Goal: Task Accomplishment & Management: Manage account settings

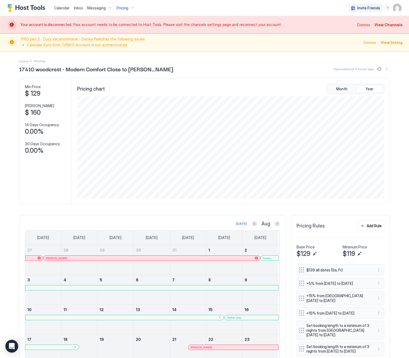
scroll to position [103, 308]
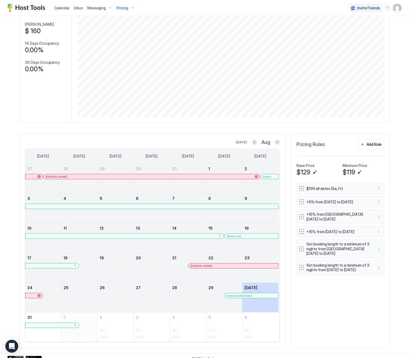
click at [126, 6] on span "Pricing" at bounding box center [122, 8] width 12 height 5
click at [109, 39] on input "Input Field" at bounding box center [128, 38] width 83 height 9
type input "****"
click at [120, 59] on div at bounding box center [129, 60] width 78 height 3
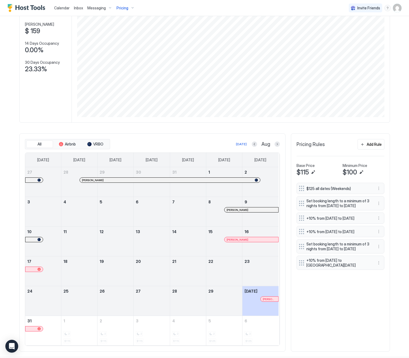
click at [275, 145] on button "Next month" at bounding box center [276, 143] width 5 height 5
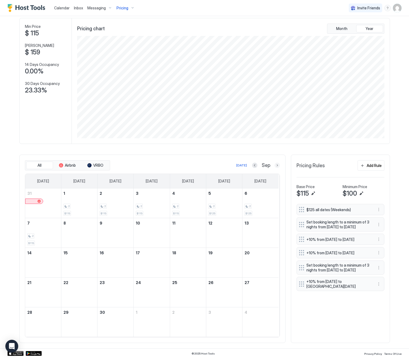
scroll to position [63, 0]
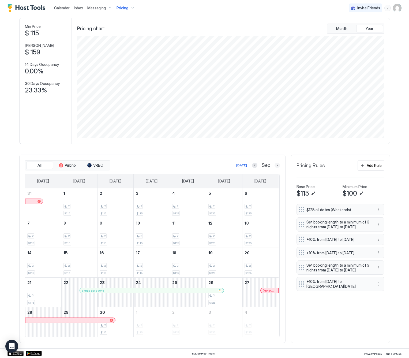
click at [274, 165] on button "Next month" at bounding box center [276, 165] width 5 height 5
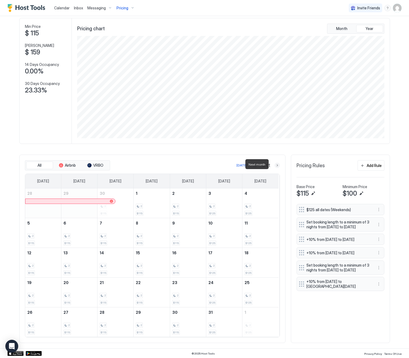
click at [274, 165] on button "Next month" at bounding box center [276, 165] width 5 height 5
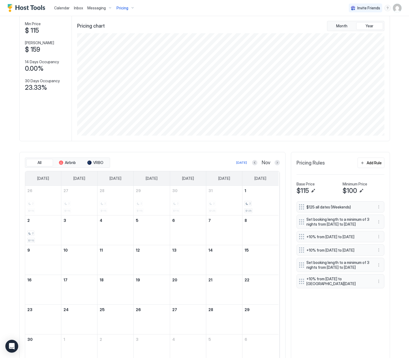
scroll to position [81, 0]
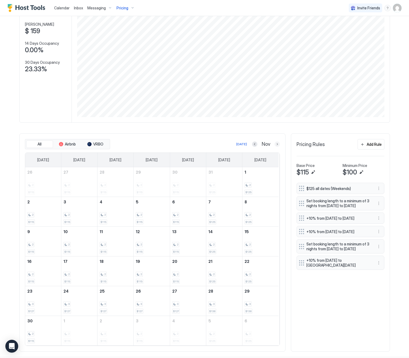
click at [274, 146] on button "Next month" at bounding box center [276, 143] width 5 height 5
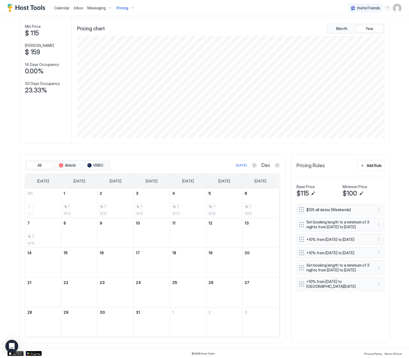
scroll to position [63, 0]
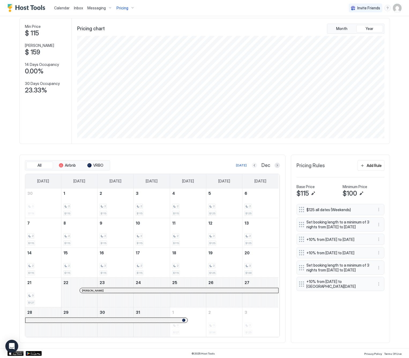
click at [252, 163] on button "Previous month" at bounding box center [254, 165] width 5 height 5
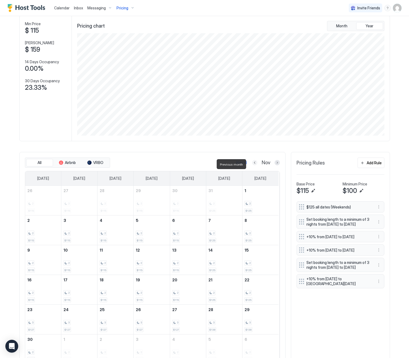
click at [252, 163] on button "Previous month" at bounding box center [254, 162] width 5 height 5
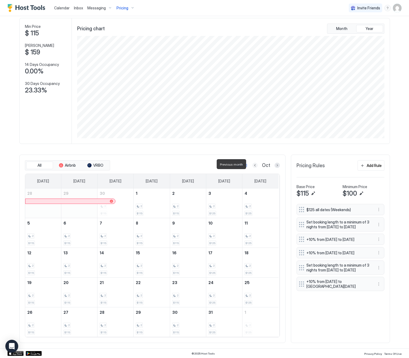
click at [252, 163] on button "Previous month" at bounding box center [254, 165] width 5 height 5
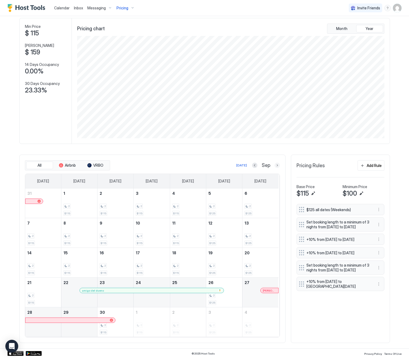
click at [275, 166] on button "Next month" at bounding box center [276, 165] width 5 height 5
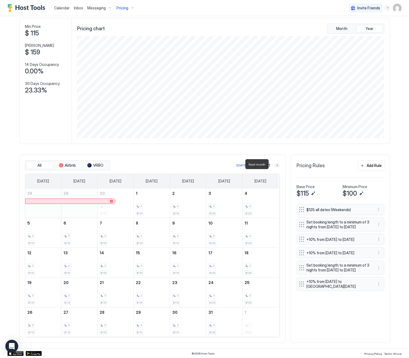
click at [275, 165] on button "Next month" at bounding box center [276, 165] width 5 height 5
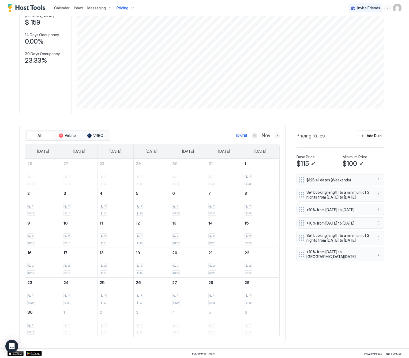
click at [274, 133] on button "Next month" at bounding box center [276, 135] width 5 height 5
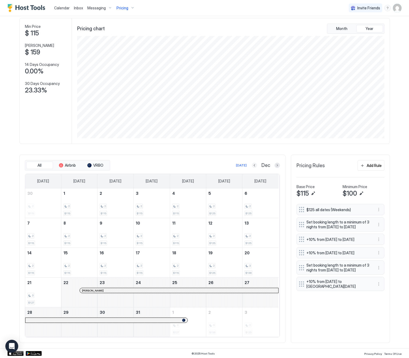
click at [252, 164] on button "Previous month" at bounding box center [254, 165] width 5 height 5
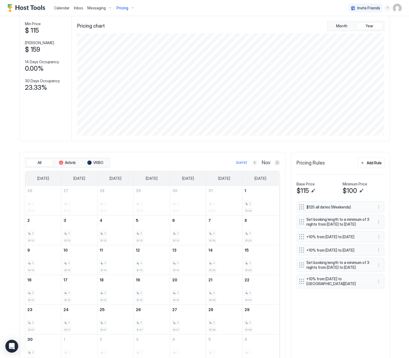
click at [252, 164] on button "Previous month" at bounding box center [254, 162] width 5 height 5
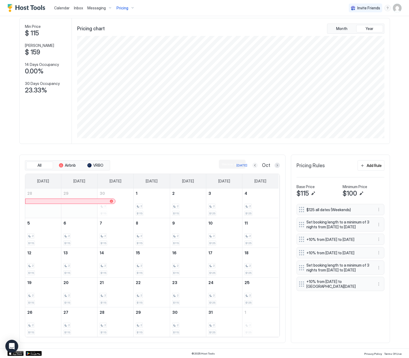
click at [253, 163] on button "Previous month" at bounding box center [254, 165] width 5 height 5
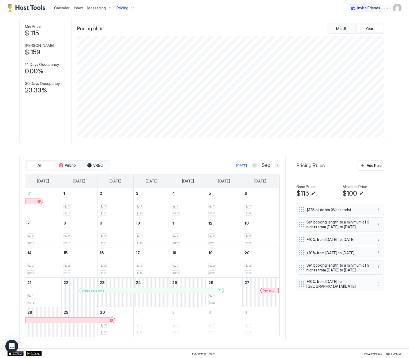
click at [274, 165] on button "Next month" at bounding box center [276, 165] width 5 height 5
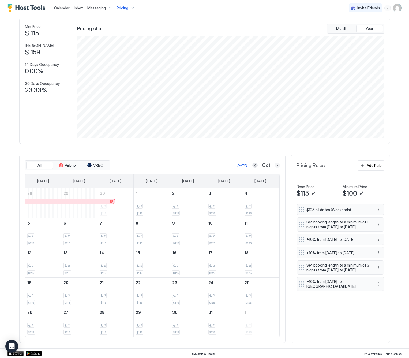
click at [274, 164] on button "Next month" at bounding box center [276, 165] width 5 height 5
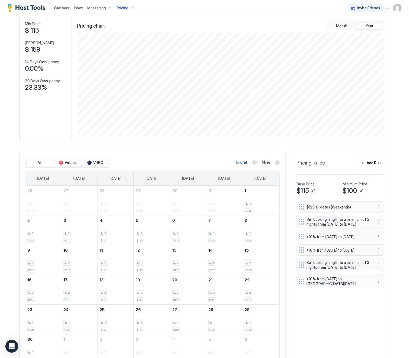
click at [340, 341] on div "$125 all dates (Weekends) Set booking length to a minimum of 3 nights from [DAT…" at bounding box center [340, 282] width 88 height 163
click at [252, 163] on button "Previous month" at bounding box center [254, 162] width 5 height 5
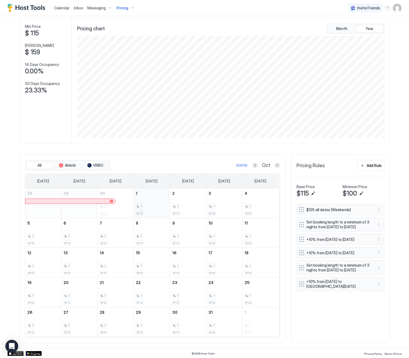
click at [149, 207] on div "2" at bounding box center [152, 206] width 32 height 5
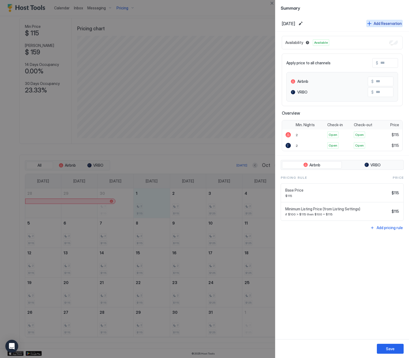
click at [387, 25] on div "Add Reservation" at bounding box center [388, 24] width 28 height 6
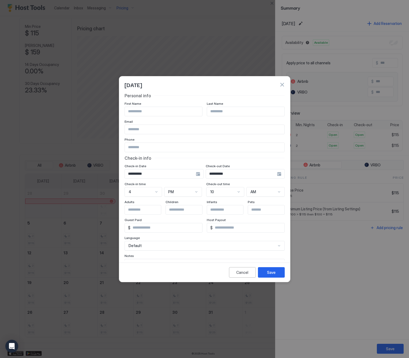
click at [159, 111] on input "Input Field" at bounding box center [163, 111] width 77 height 9
type input "**********"
click at [204, 174] on div "**********" at bounding box center [164, 174] width 79 height 10
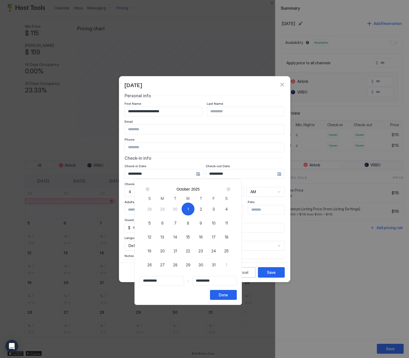
click at [189, 208] on span "1" at bounding box center [187, 209] width 1 height 6
type input "**********"
click at [231, 188] on div "Next" at bounding box center [228, 189] width 4 height 4
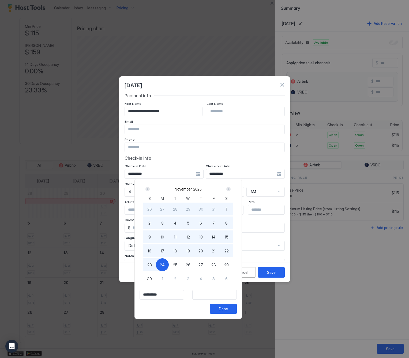
type input "**********"
click at [163, 280] on span "1" at bounding box center [162, 279] width 1 height 6
type input "**********"
click at [228, 307] on div "Done" at bounding box center [223, 309] width 9 height 6
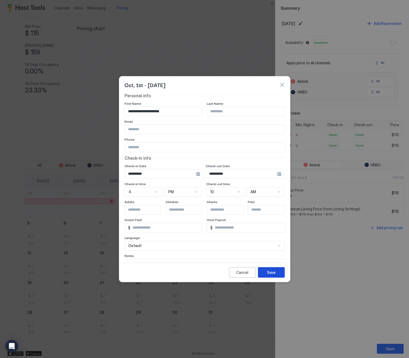
click at [271, 272] on div "Save" at bounding box center [271, 272] width 9 height 6
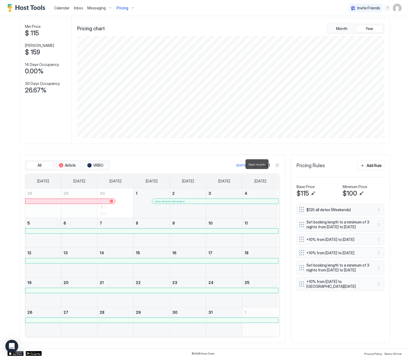
click at [274, 163] on button "Next month" at bounding box center [276, 165] width 5 height 5
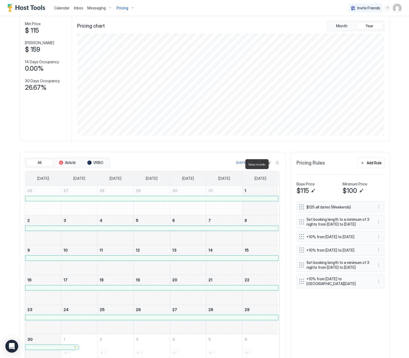
click at [274, 163] on button "Next month" at bounding box center [276, 162] width 5 height 5
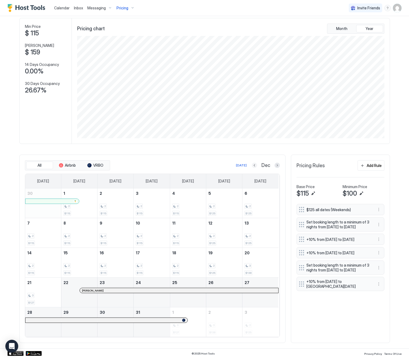
click at [252, 164] on button "Previous month" at bounding box center [254, 165] width 5 height 5
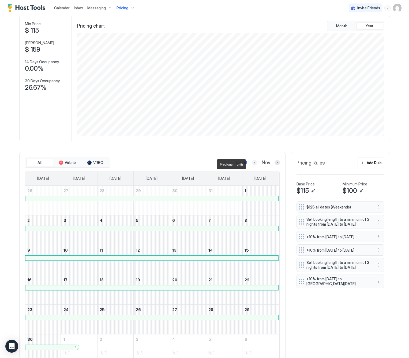
click at [252, 164] on button "Previous month" at bounding box center [254, 162] width 5 height 5
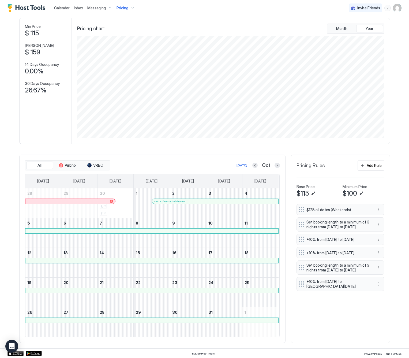
click at [230, 202] on div "renta directa del dueno" at bounding box center [215, 201] width 126 height 5
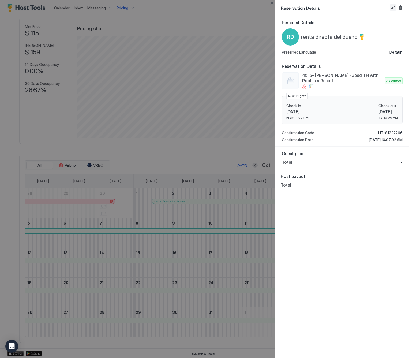
click at [393, 8] on button "Edit reservation" at bounding box center [393, 7] width 6 height 6
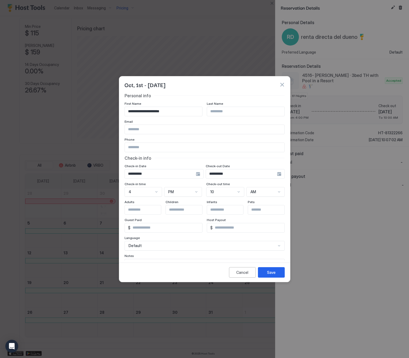
scroll to position [31, 0]
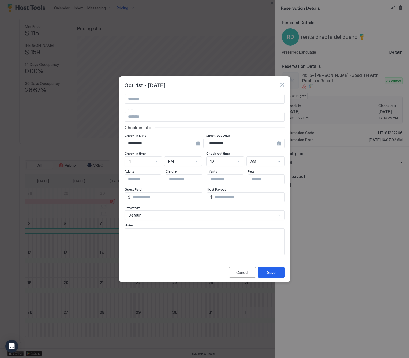
click at [145, 233] on textarea "Input Field" at bounding box center [205, 241] width 160 height 26
type textarea "**********"
click at [269, 272] on div "Save" at bounding box center [271, 272] width 9 height 6
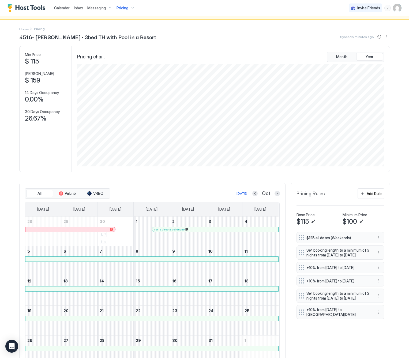
scroll to position [0, 0]
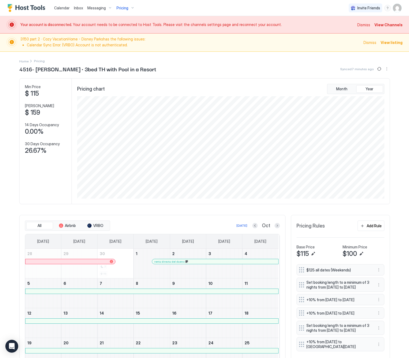
click at [120, 8] on span "Pricing" at bounding box center [122, 8] width 12 height 5
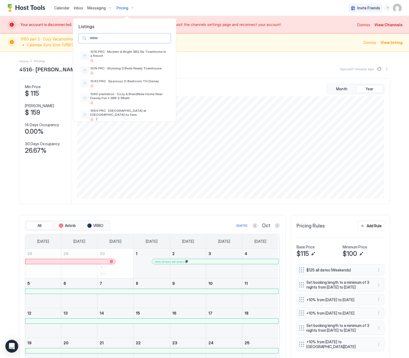
click at [120, 41] on input "Input Field" at bounding box center [128, 38] width 83 height 9
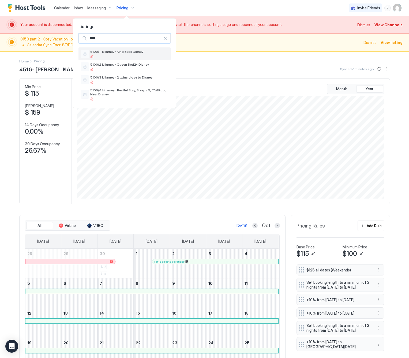
type input "****"
click at [121, 53] on span "5100/1 killarney · King Bed1 Disney" at bounding box center [129, 52] width 78 height 4
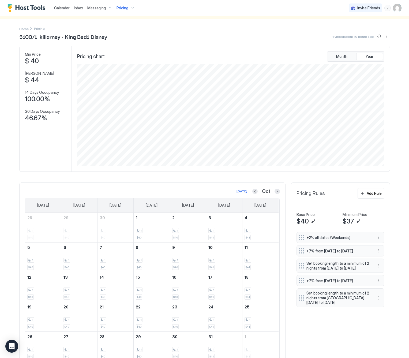
scroll to position [59, 0]
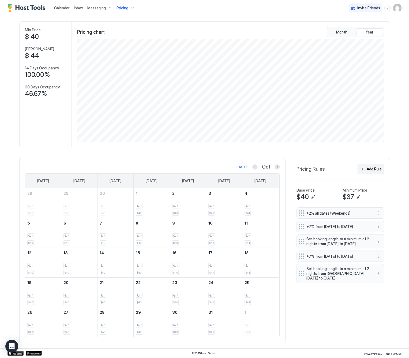
click at [367, 168] on div "Add Rule" at bounding box center [374, 169] width 15 height 6
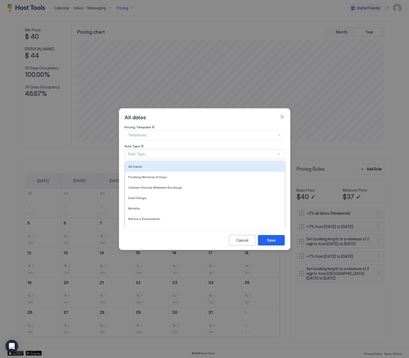
click at [191, 151] on div "Rule Type..." at bounding box center [205, 154] width 160 height 10
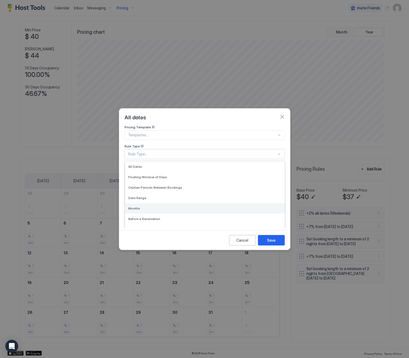
click at [167, 206] on div "Months" at bounding box center [204, 208] width 153 height 4
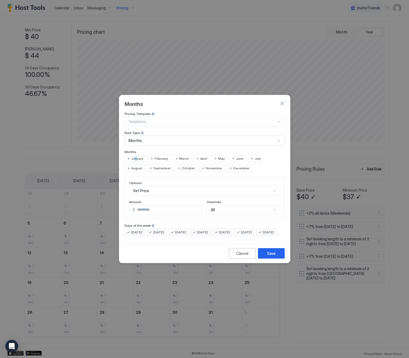
click at [136, 156] on span "January" at bounding box center [137, 158] width 12 height 5
click at [159, 156] on span "February" at bounding box center [161, 158] width 13 height 5
click at [132, 156] on span "January" at bounding box center [137, 158] width 12 height 5
click at [187, 156] on span "March" at bounding box center [184, 158] width 10 height 5
click at [203, 156] on span "April" at bounding box center [203, 158] width 7 height 5
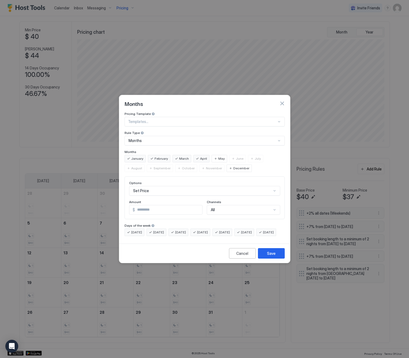
drag, startPoint x: 214, startPoint y: 153, endPoint x: 219, endPoint y: 153, distance: 5.4
click at [214, 155] on div "May" at bounding box center [220, 158] width 16 height 7
click at [234, 155] on div "June" at bounding box center [237, 158] width 17 height 7
drag, startPoint x: 249, startPoint y: 153, endPoint x: 253, endPoint y: 153, distance: 4.0
click at [251, 155] on div "July" at bounding box center [255, 158] width 15 height 7
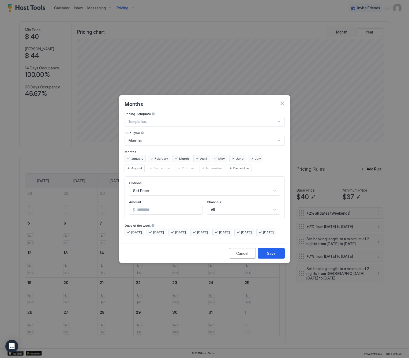
click at [142, 166] on span "August" at bounding box center [136, 168] width 11 height 5
click at [153, 166] on span "September" at bounding box center [161, 168] width 17 height 5
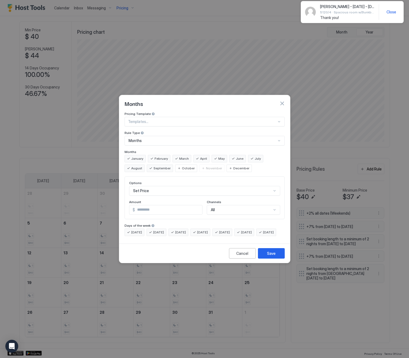
click at [153, 166] on span "September" at bounding box center [161, 168] width 17 height 5
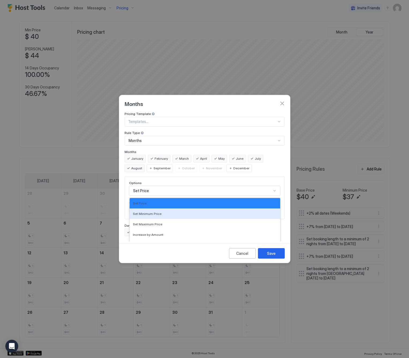
click at [142, 186] on div "17 results available. Use Up and Down to choose options, press Enter to select …" at bounding box center [204, 191] width 151 height 10
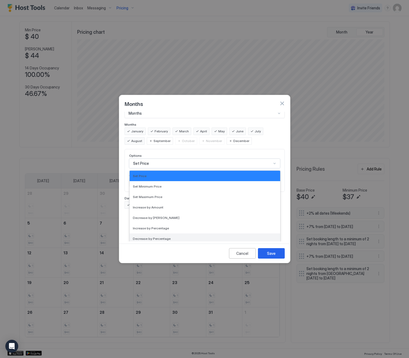
scroll to position [97, 0]
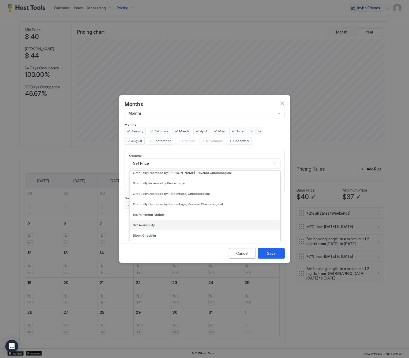
click at [165, 223] on div "Set Availability" at bounding box center [205, 225] width 150 height 10
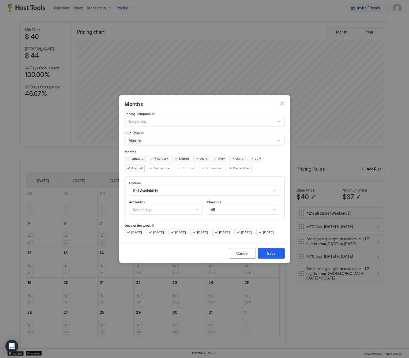
click at [155, 207] on div "Availability..." at bounding box center [164, 209] width 62 height 5
click at [151, 231] on div "Blocked" at bounding box center [166, 233] width 66 height 4
click at [269, 256] on div "Save" at bounding box center [271, 253] width 9 height 6
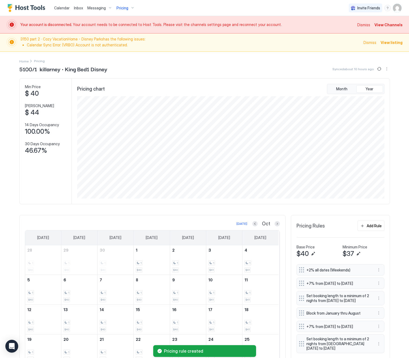
click at [122, 7] on span "Pricing" at bounding box center [122, 8] width 12 height 5
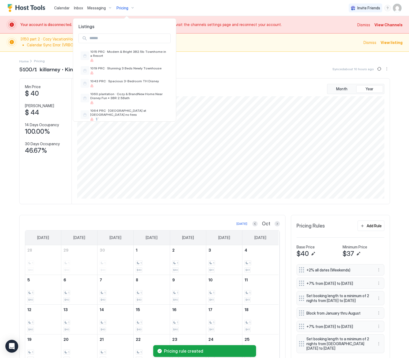
click at [120, 40] on input "Input Field" at bounding box center [128, 38] width 83 height 9
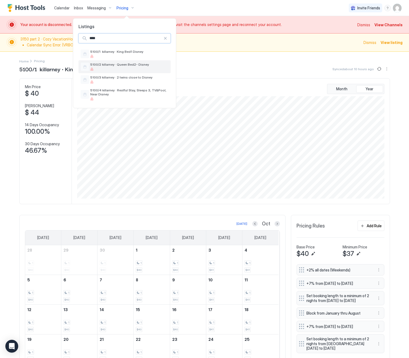
type input "****"
click at [127, 65] on span "5100/2 killarney · Queen Bed2- Disney" at bounding box center [129, 64] width 78 height 4
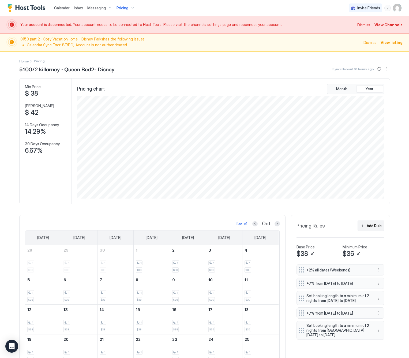
click at [367, 228] on div "Add Rule" at bounding box center [374, 226] width 15 height 6
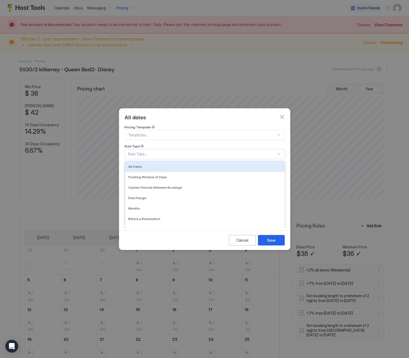
click at [141, 152] on div "Rule Type..." at bounding box center [202, 154] width 149 height 5
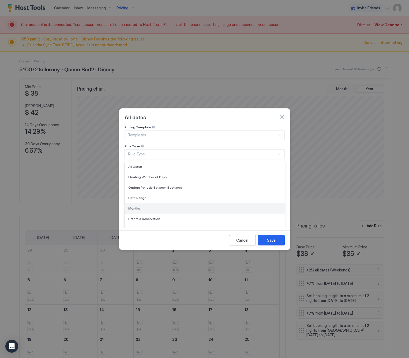
click at [146, 206] on div "Months" at bounding box center [204, 208] width 153 height 4
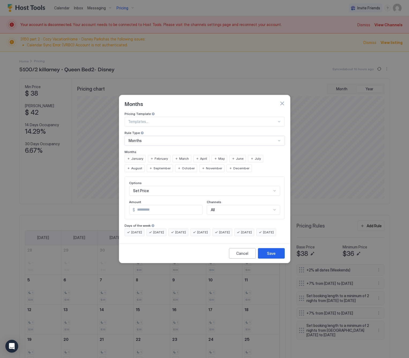
click at [131, 156] on span "January" at bounding box center [137, 158] width 12 height 5
click at [157, 156] on span "February" at bounding box center [161, 158] width 13 height 5
click at [183, 156] on span "March" at bounding box center [184, 158] width 10 height 5
click at [196, 155] on div "April" at bounding box center [201, 158] width 16 height 7
click at [220, 156] on span "May" at bounding box center [221, 158] width 6 height 5
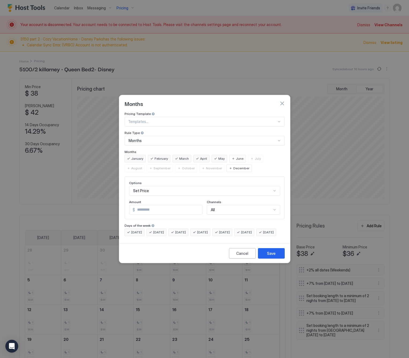
click at [237, 156] on span "June" at bounding box center [239, 158] width 7 height 5
click at [252, 155] on div "July" at bounding box center [255, 158] width 15 height 7
click at [142, 166] on span "August" at bounding box center [136, 168] width 11 height 5
click at [163, 187] on div "Set Price" at bounding box center [204, 191] width 151 height 10
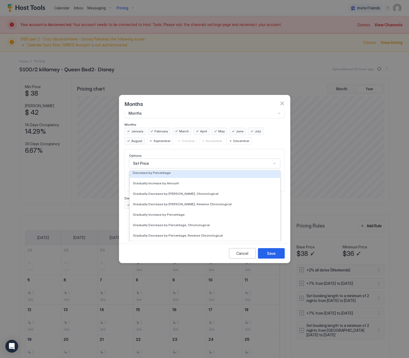
scroll to position [97, 0]
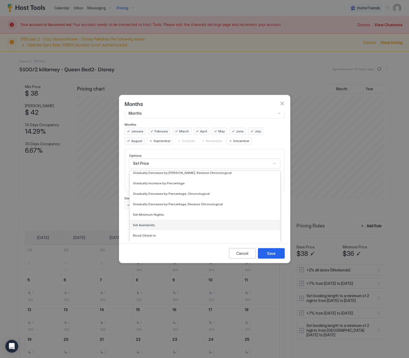
click at [163, 223] on div "Set Availability" at bounding box center [205, 225] width 144 height 4
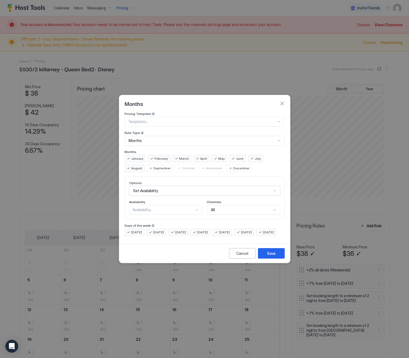
scroll to position [0, 0]
click at [158, 207] on div "Availability..." at bounding box center [164, 209] width 62 height 5
click at [154, 231] on div "Blocked" at bounding box center [166, 233] width 66 height 4
click at [277, 258] on button "Save" at bounding box center [271, 253] width 27 height 10
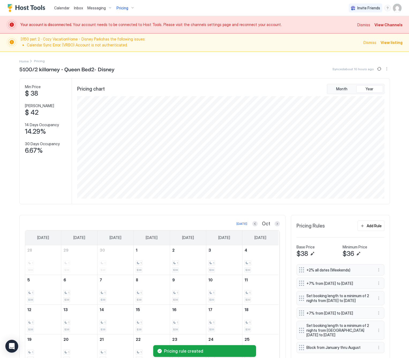
click at [122, 7] on span "Pricing" at bounding box center [122, 8] width 12 height 5
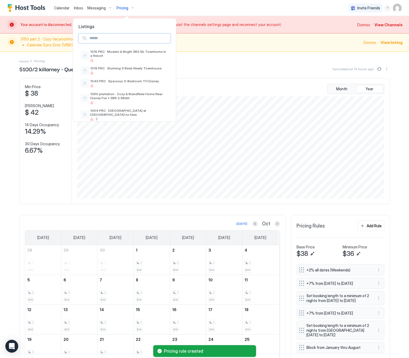
click at [111, 37] on input "Input Field" at bounding box center [128, 38] width 83 height 9
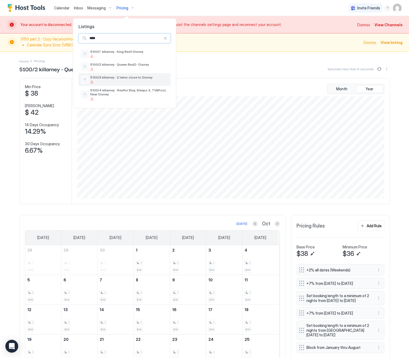
type input "****"
click at [100, 81] on div at bounding box center [129, 81] width 78 height 3
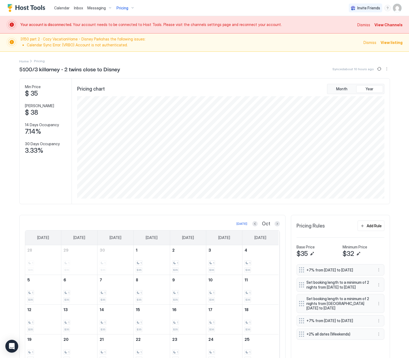
click at [370, 220] on div "Pricing Rules Add Rule Base Price $35 Minimum Price $32 +7% from [DATE] to [DAT…" at bounding box center [340, 307] width 99 height 185
click at [370, 225] on div "Add Rule" at bounding box center [374, 226] width 15 height 6
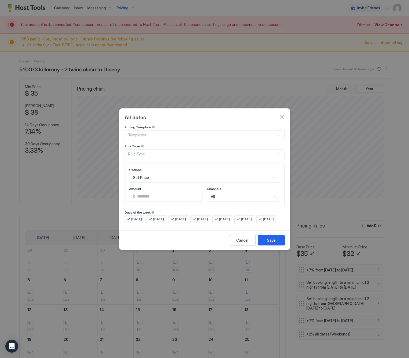
click at [175, 151] on div "Rule Type..." at bounding box center [205, 154] width 160 height 10
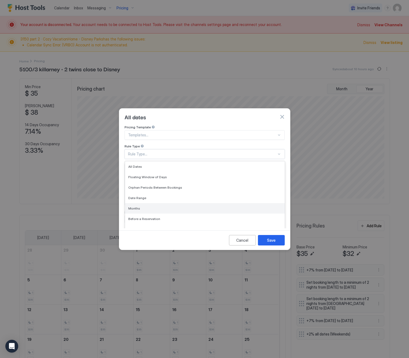
click at [157, 206] on div "Months" at bounding box center [204, 208] width 153 height 4
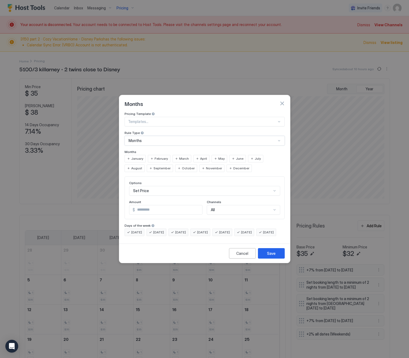
click at [136, 156] on span "January" at bounding box center [137, 158] width 12 height 5
click at [156, 156] on span "February" at bounding box center [161, 158] width 13 height 5
click at [183, 156] on span "March" at bounding box center [184, 158] width 10 height 5
click at [200, 156] on span "April" at bounding box center [203, 158] width 7 height 5
click at [219, 156] on span "May" at bounding box center [221, 158] width 6 height 5
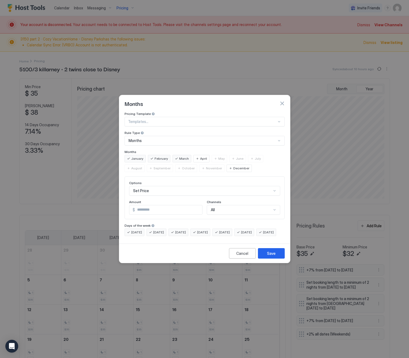
click at [200, 156] on span "April" at bounding box center [203, 158] width 7 height 5
click at [219, 156] on span "May" at bounding box center [221, 158] width 6 height 5
click at [238, 156] on span "June" at bounding box center [239, 158] width 7 height 5
click at [253, 155] on div "July" at bounding box center [255, 158] width 15 height 7
click at [142, 166] on span "August" at bounding box center [136, 168] width 11 height 5
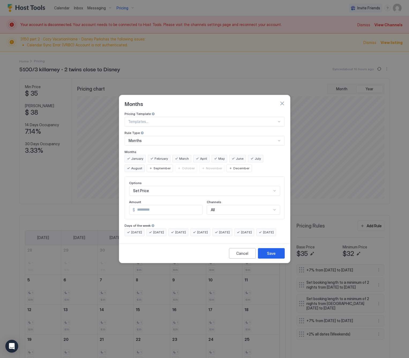
click at [130, 155] on div "January" at bounding box center [135, 158] width 21 height 7
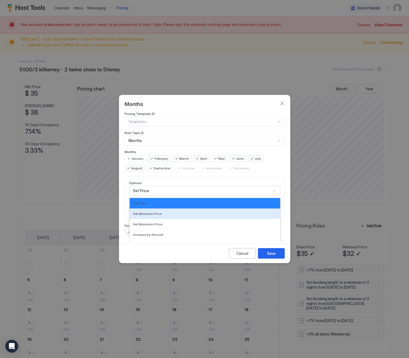
click at [160, 186] on div "17 results available. Use Up and Down to choose options, press Enter to select …" at bounding box center [204, 191] width 151 height 10
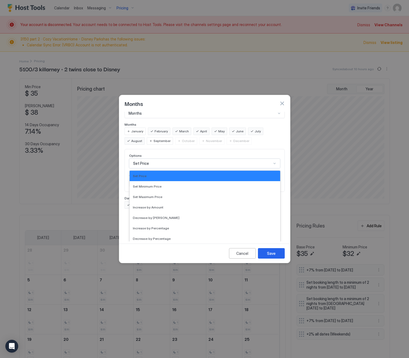
scroll to position [97, 0]
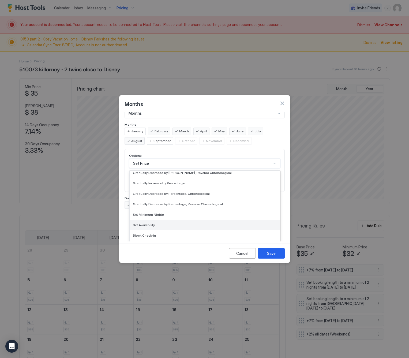
click at [163, 223] on div "Set Availability" at bounding box center [205, 225] width 144 height 4
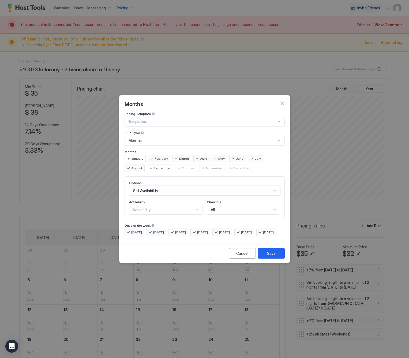
click at [160, 207] on div "Availability..." at bounding box center [164, 209] width 62 height 5
click at [157, 231] on div "Blocked" at bounding box center [166, 233] width 66 height 4
click at [271, 256] on div "Save" at bounding box center [271, 253] width 9 height 6
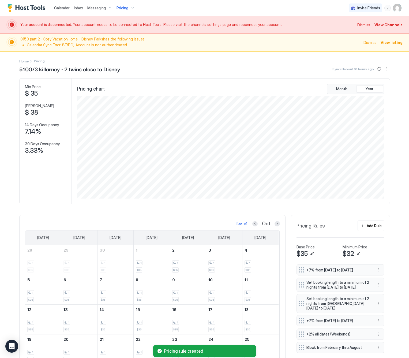
click at [123, 3] on div "Pricing" at bounding box center [125, 7] width 22 height 9
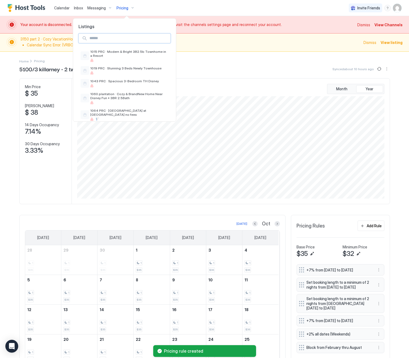
click at [106, 40] on input "Input Field" at bounding box center [128, 38] width 83 height 9
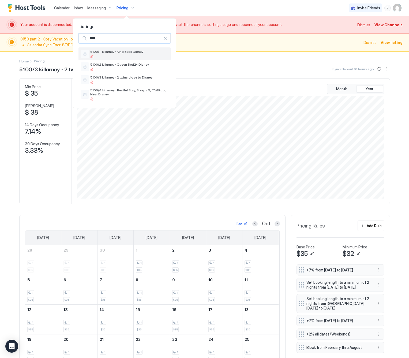
type input "****"
click at [108, 52] on span "5100/1 killarney · King Bed1 Disney" at bounding box center [129, 52] width 78 height 4
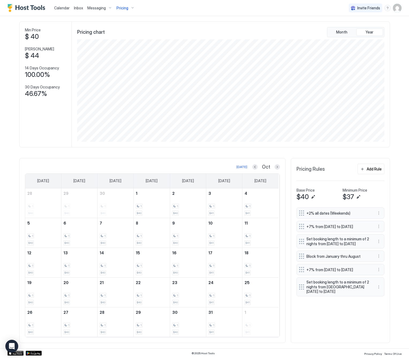
scroll to position [59, 0]
click at [325, 259] on span "Block from January thru August" at bounding box center [338, 256] width 64 height 5
click at [378, 259] on button "More options" at bounding box center [378, 256] width 6 height 6
click at [380, 272] on div "Edit" at bounding box center [380, 271] width 12 height 4
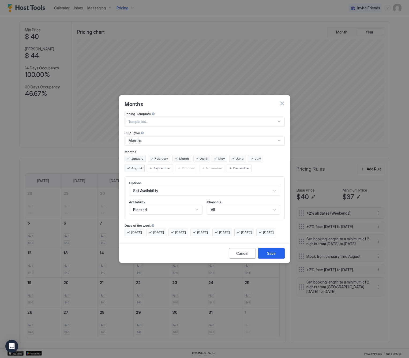
click at [134, 156] on span "January" at bounding box center [137, 158] width 12 height 5
click at [269, 256] on div "Save" at bounding box center [271, 253] width 9 height 6
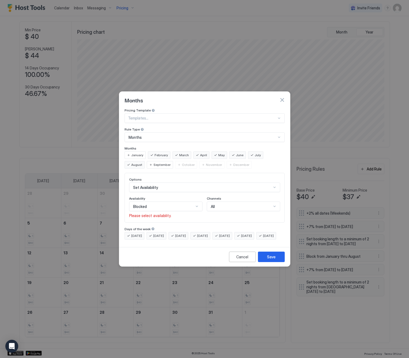
click at [171, 204] on div "Blocked" at bounding box center [163, 206] width 61 height 5
click at [156, 224] on div "Blocked" at bounding box center [166, 229] width 73 height 10
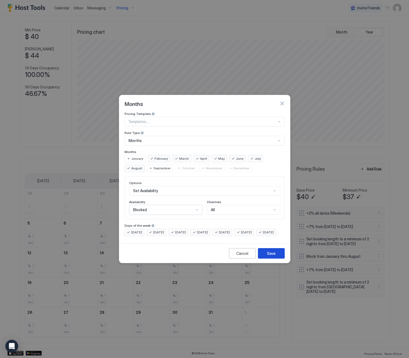
click at [268, 256] on div "Save" at bounding box center [271, 253] width 9 height 6
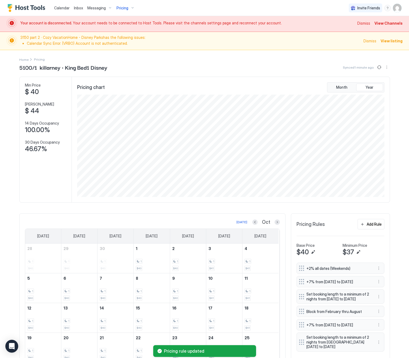
scroll to position [0, 0]
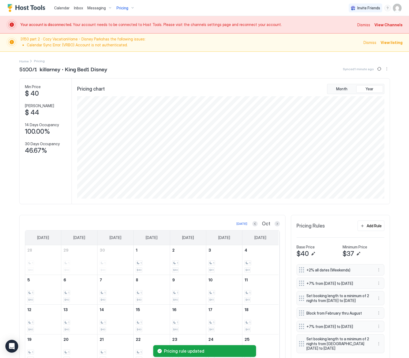
click at [121, 10] on span "Pricing" at bounding box center [122, 8] width 12 height 5
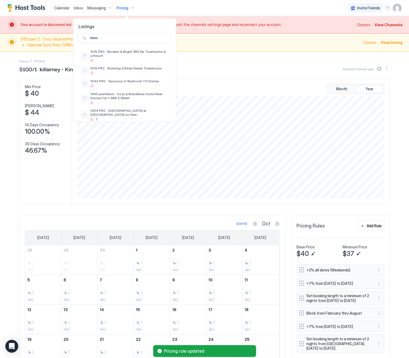
click at [124, 41] on input "Input Field" at bounding box center [128, 38] width 83 height 9
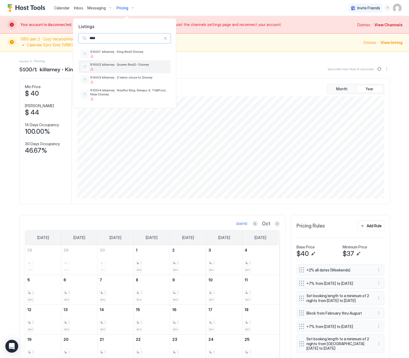
type input "****"
click at [120, 66] on span "5100/2 killarney · Queen Bed2- Disney" at bounding box center [129, 64] width 78 height 4
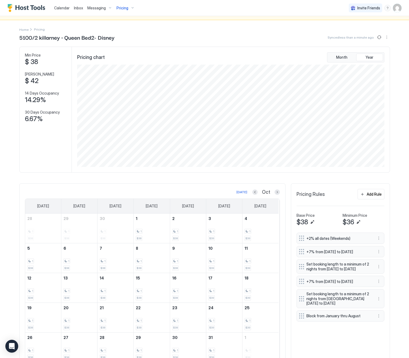
scroll to position [59, 0]
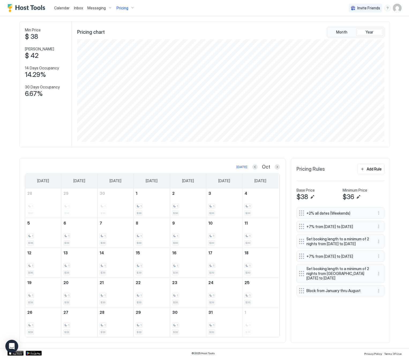
click at [356, 293] on span "Block from January thru August" at bounding box center [338, 290] width 64 height 5
click at [375, 294] on button "More options" at bounding box center [378, 290] width 6 height 6
click at [380, 311] on div "Edit" at bounding box center [380, 309] width 12 height 4
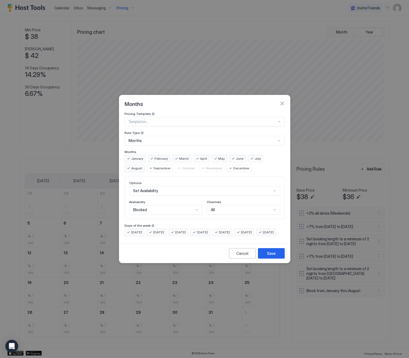
click at [133, 156] on span "January" at bounding box center [137, 158] width 12 height 5
click at [162, 207] on div "Blocked" at bounding box center [163, 209] width 61 height 5
click at [160, 231] on div "Blocked" at bounding box center [166, 233] width 66 height 4
click at [277, 257] on button "Save" at bounding box center [271, 253] width 27 height 10
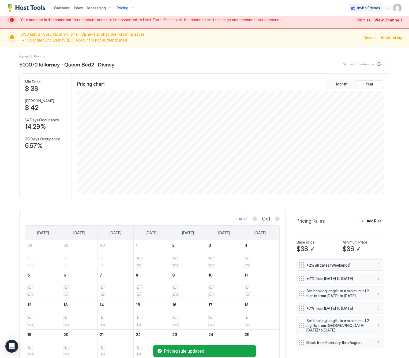
scroll to position [0, 0]
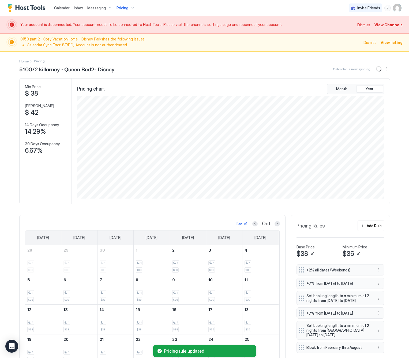
click at [122, 7] on span "Pricing" at bounding box center [122, 8] width 12 height 5
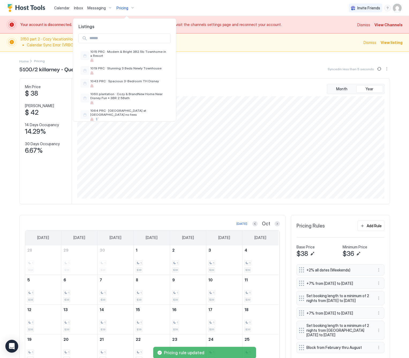
click at [107, 38] on input "Input Field" at bounding box center [128, 38] width 83 height 9
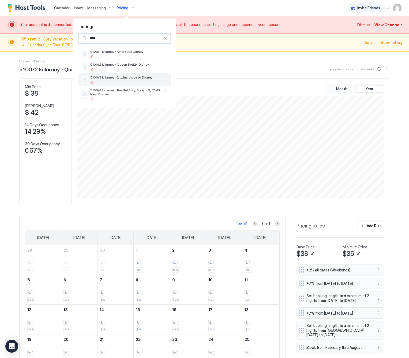
type input "****"
click at [120, 83] on div at bounding box center [129, 81] width 78 height 3
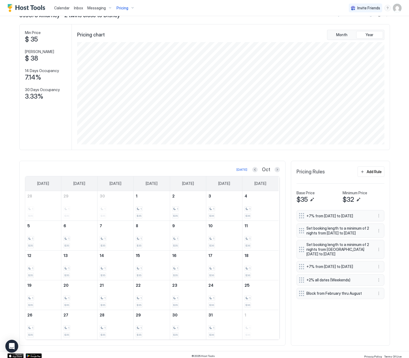
scroll to position [59, 0]
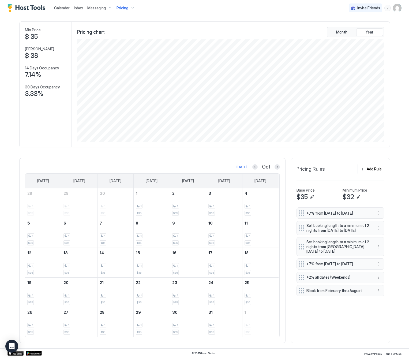
click at [123, 7] on span "Pricing" at bounding box center [122, 8] width 12 height 5
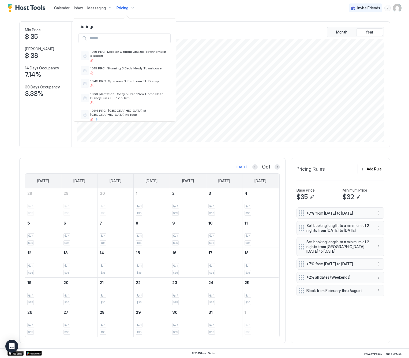
click at [108, 36] on input "Input Field" at bounding box center [128, 38] width 83 height 9
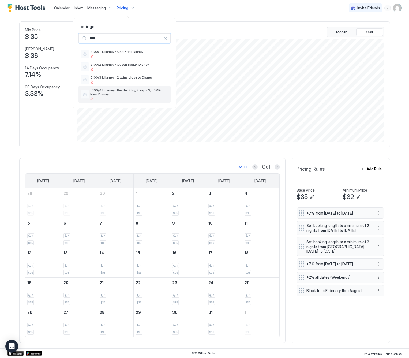
type input "****"
click at [112, 94] on span "5100/4 killarney · Restful Stay, Sleeps 3, TV&Pool, Near Disney" at bounding box center [129, 92] width 78 height 8
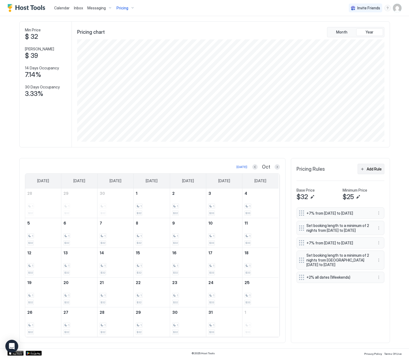
click at [367, 168] on div "Add Rule" at bounding box center [374, 169] width 15 height 6
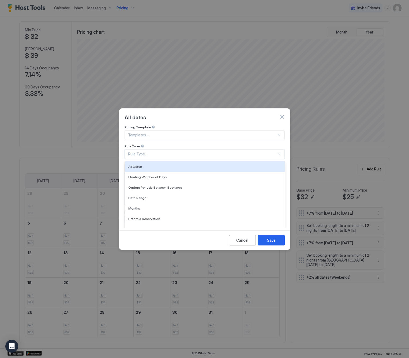
click at [155, 152] on div "Rule Type..." at bounding box center [202, 154] width 149 height 5
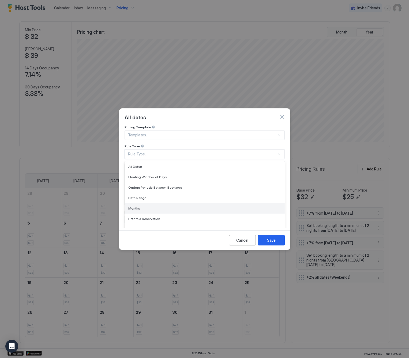
click at [153, 206] on div "Months" at bounding box center [204, 208] width 153 height 4
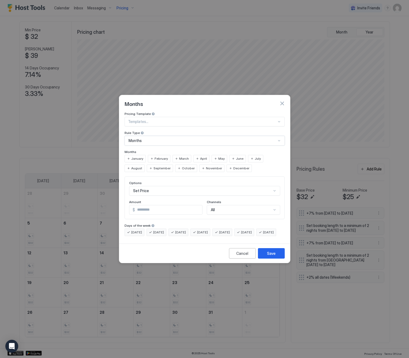
click at [156, 156] on span "February" at bounding box center [161, 158] width 13 height 5
click at [179, 156] on span "March" at bounding box center [184, 158] width 10 height 5
click at [202, 156] on span "April" at bounding box center [203, 158] width 7 height 5
click at [218, 156] on span "May" at bounding box center [221, 158] width 6 height 5
click at [238, 156] on span "June" at bounding box center [239, 158] width 7 height 5
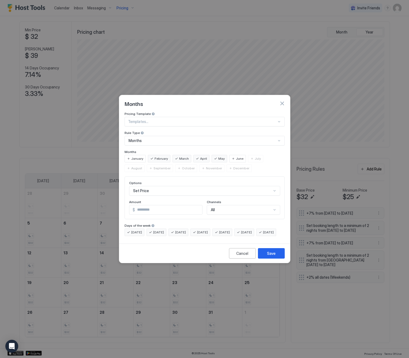
click at [236, 156] on span "June" at bounding box center [239, 158] width 7 height 5
click at [257, 156] on span "July" at bounding box center [258, 158] width 6 height 5
click at [142, 166] on span "August" at bounding box center [136, 168] width 11 height 5
click at [201, 186] on div "Set Price" at bounding box center [204, 191] width 151 height 10
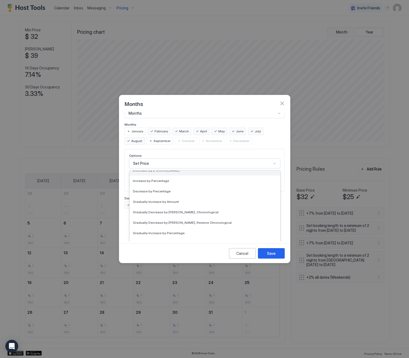
scroll to position [97, 0]
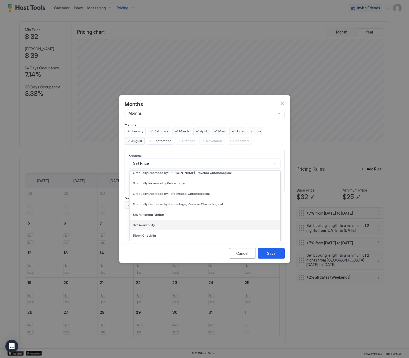
click at [174, 220] on div "Set Availability" at bounding box center [205, 225] width 150 height 10
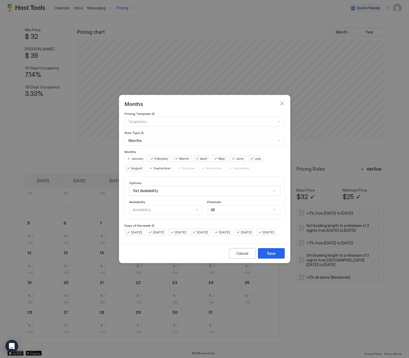
scroll to position [0, 0]
click at [150, 207] on div "Availability..." at bounding box center [164, 209] width 62 height 5
click at [144, 231] on span "Blocked" at bounding box center [139, 233] width 13 height 4
click at [270, 256] on div "Save" at bounding box center [271, 253] width 9 height 6
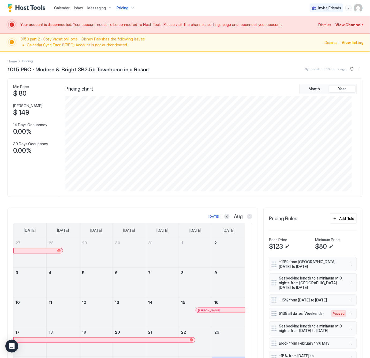
scroll to position [96, 286]
